Goal: Communication & Community: Participate in discussion

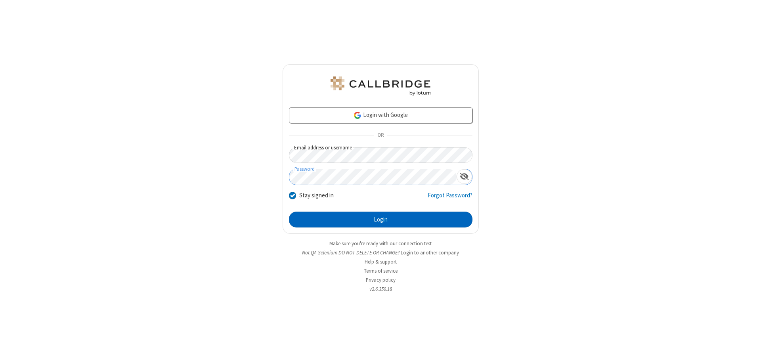
click at [381, 220] on button "Login" at bounding box center [381, 220] width 184 height 16
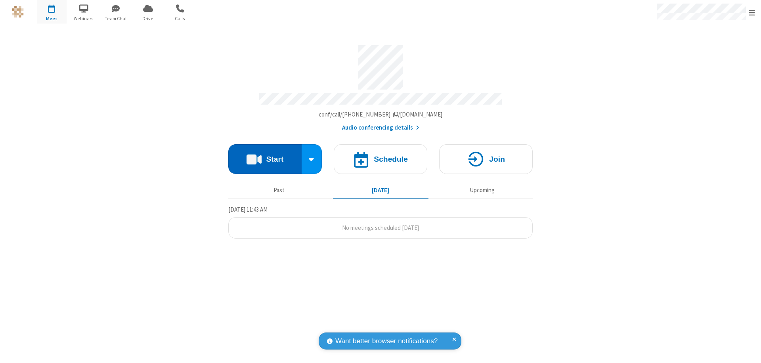
click at [265, 155] on button "Start" at bounding box center [264, 159] width 73 height 30
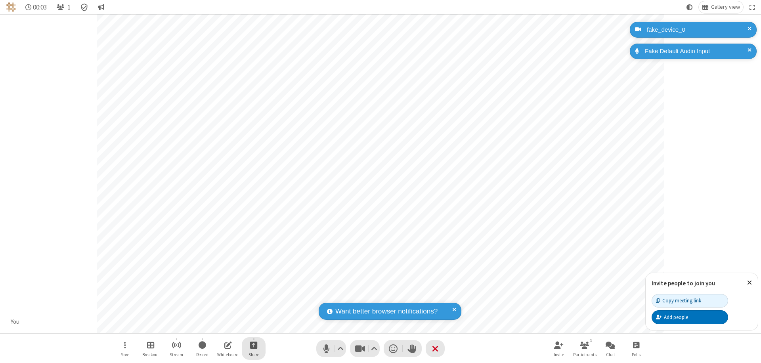
click at [254, 345] on span "Start sharing" at bounding box center [254, 345] width 8 height 10
click at [222, 326] on span "Share my screen" at bounding box center [221, 326] width 9 height 7
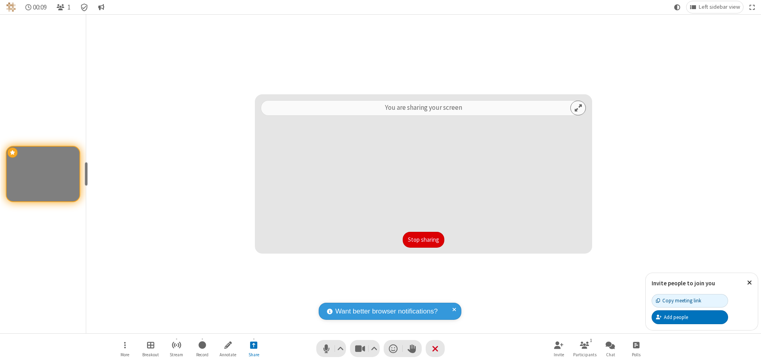
click at [423, 240] on button "Stop sharing" at bounding box center [424, 240] width 42 height 16
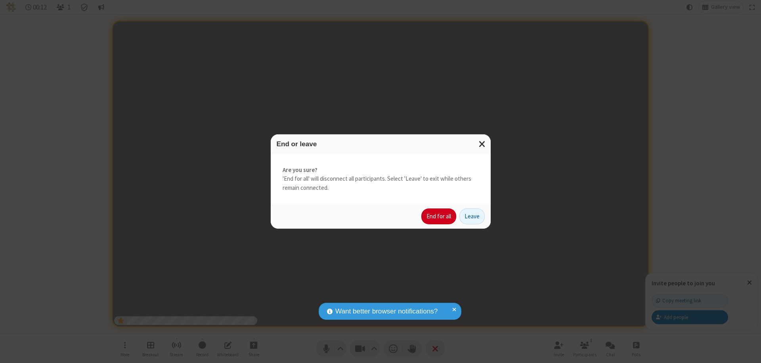
click at [439, 216] on button "End for all" at bounding box center [438, 217] width 35 height 16
